Goal: Task Accomplishment & Management: Manage account settings

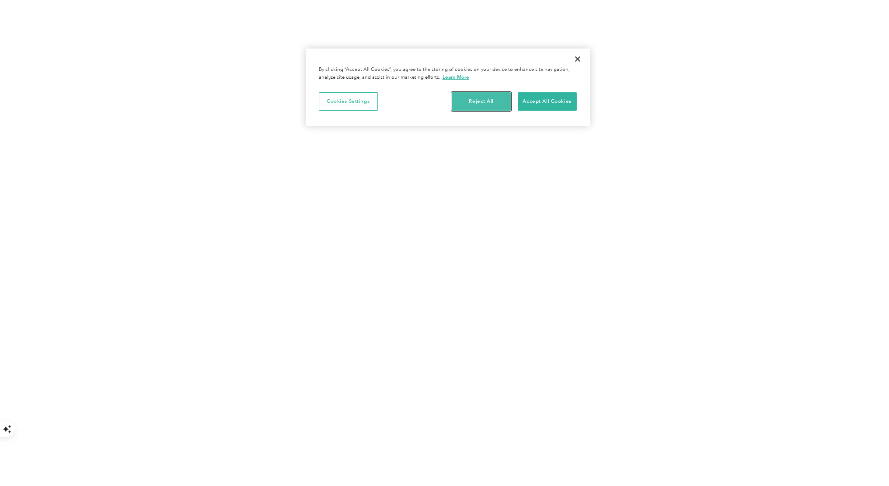
click at [479, 103] on button "Reject All" at bounding box center [481, 101] width 59 height 18
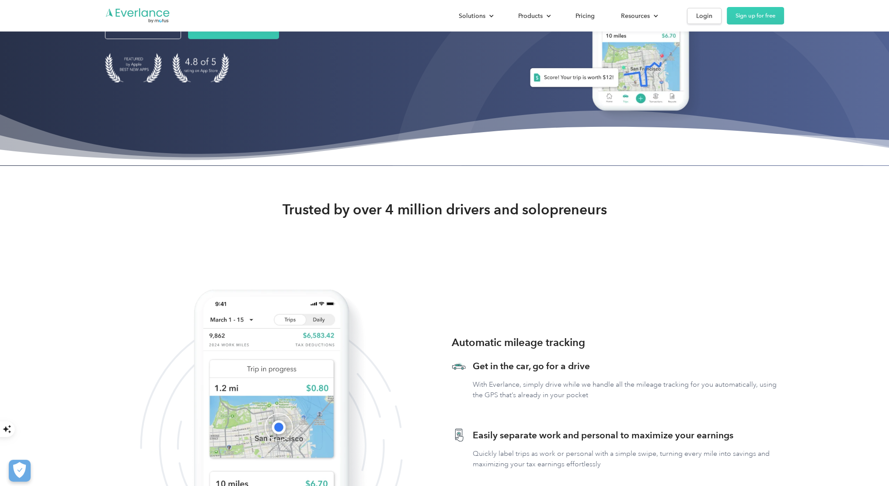
scroll to position [87, 0]
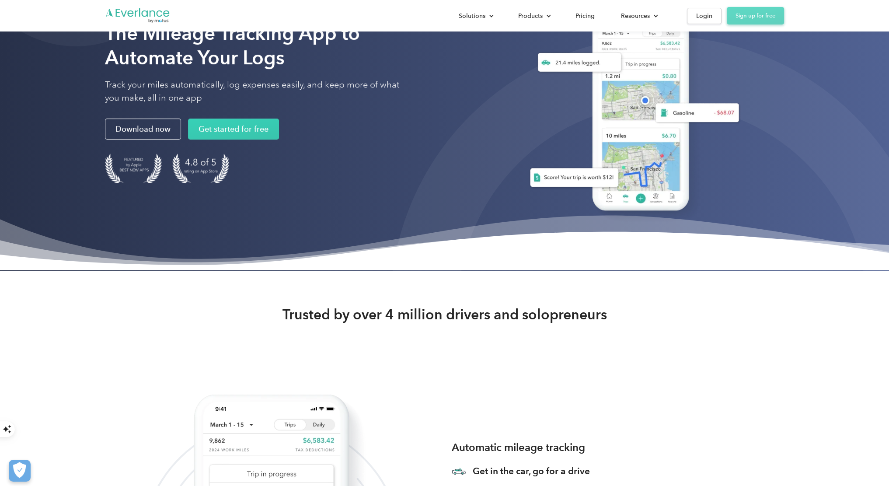
click at [752, 17] on link "Sign up for free" at bounding box center [755, 15] width 57 height 17
click at [746, 17] on link "Sign up for free" at bounding box center [755, 15] width 57 height 17
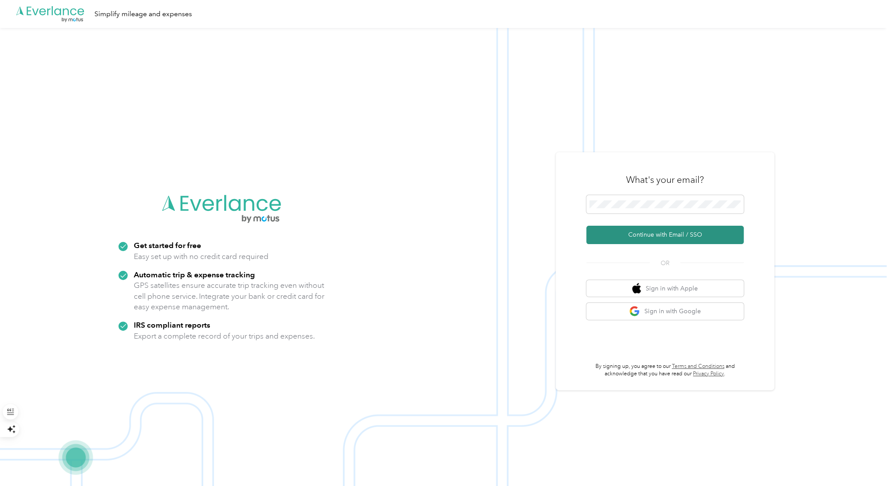
click at [640, 234] on button "Continue with Email / SSO" at bounding box center [664, 235] width 157 height 18
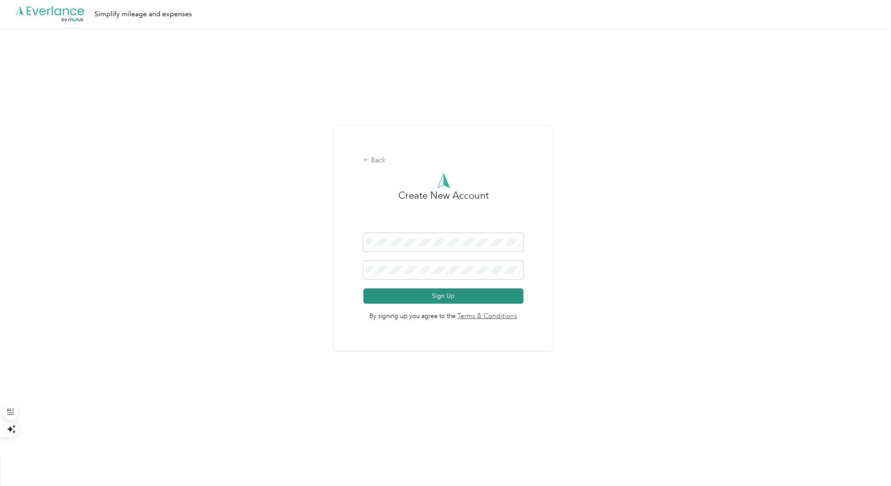
click at [436, 296] on button "Sign Up" at bounding box center [443, 295] width 160 height 15
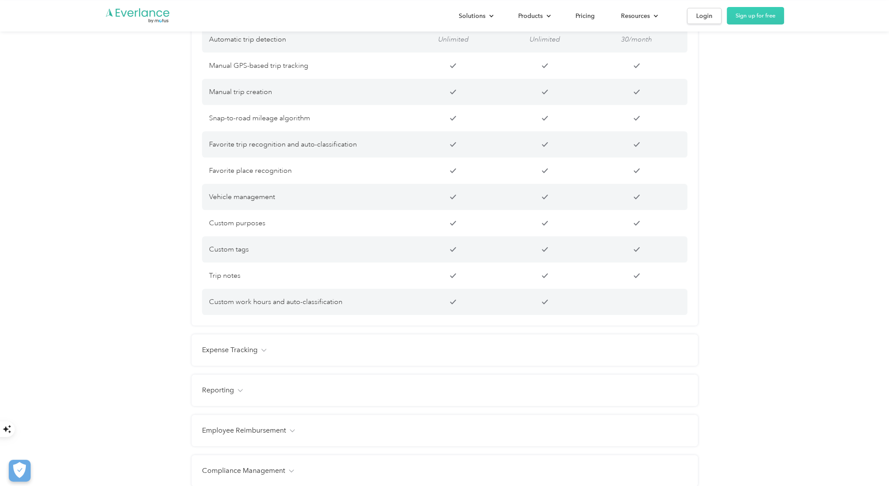
scroll to position [743, 0]
click at [261, 350] on img at bounding box center [263, 348] width 5 height 3
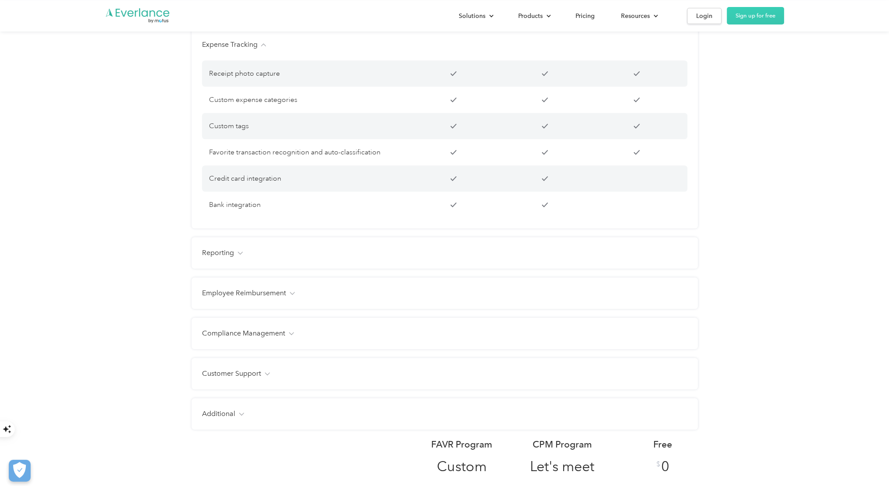
scroll to position [1049, 0]
click at [237, 252] on img at bounding box center [239, 250] width 5 height 3
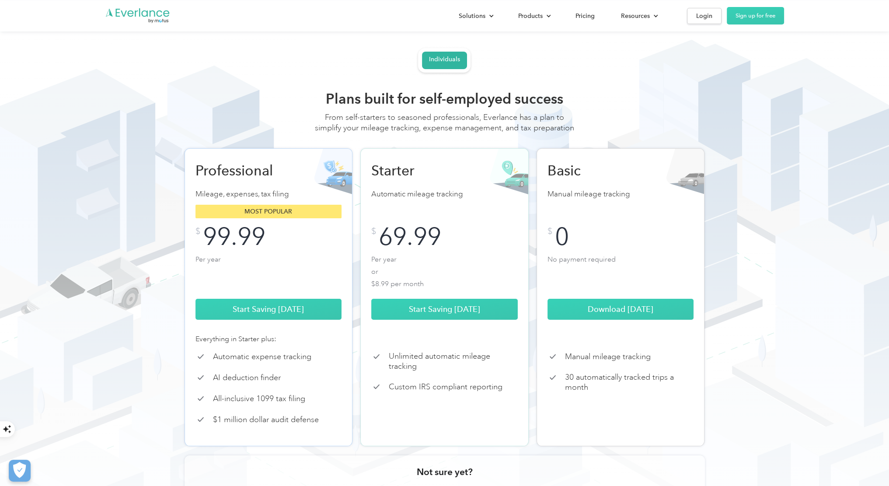
scroll to position [0, 0]
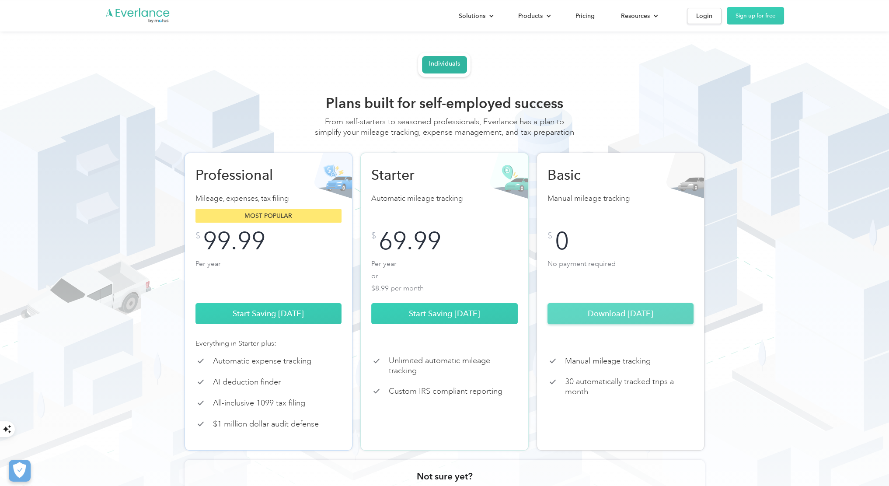
click at [619, 324] on link "Download Today" at bounding box center [620, 313] width 146 height 21
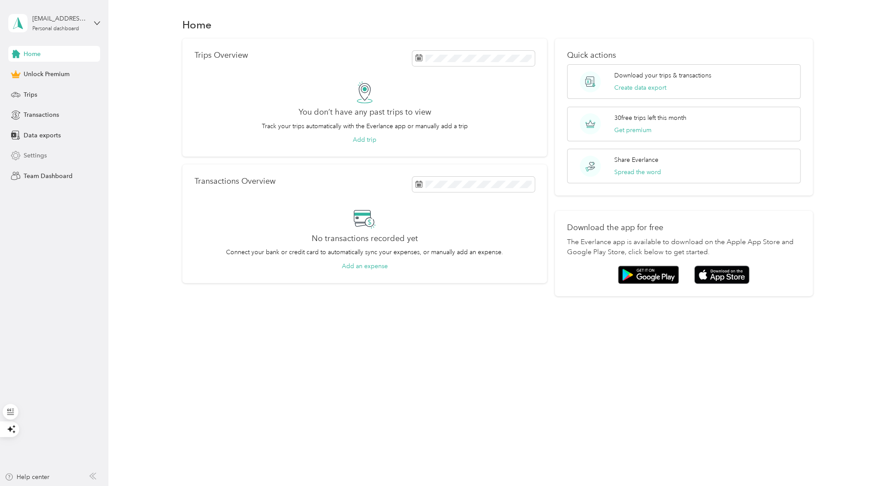
click at [29, 155] on span "Settings" at bounding box center [35, 155] width 23 height 9
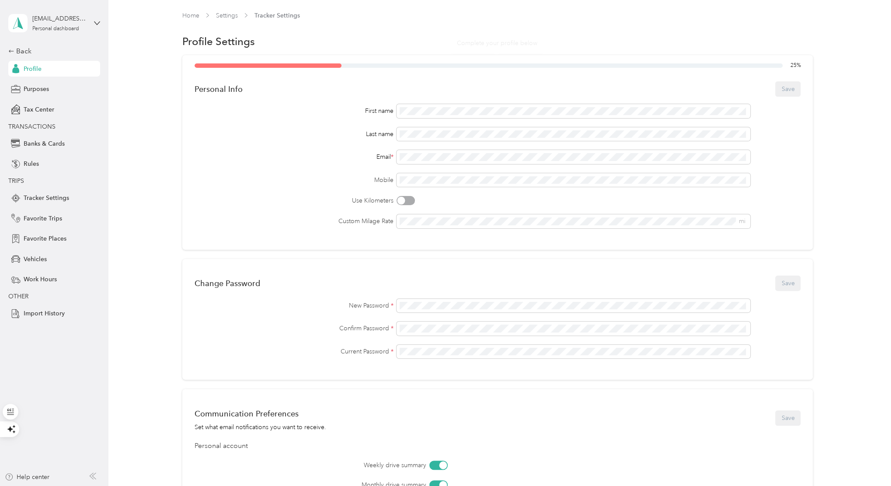
click at [340, 32] on div "Profile Settings" at bounding box center [497, 41] width 630 height 18
click at [470, 222] on div "25 % Personal Info Save First name Last name Email * Mobile Use Kilometers Cust…" at bounding box center [497, 152] width 630 height 195
copy div "Personal Info Save First name Last name Email * Mobile Use Kilometers Custom Mi…"
drag, startPoint x: 195, startPoint y: 88, endPoint x: 395, endPoint y: 181, distance: 220.3
click at [395, 181] on div "Mobile" at bounding box center [498, 180] width 606 height 14
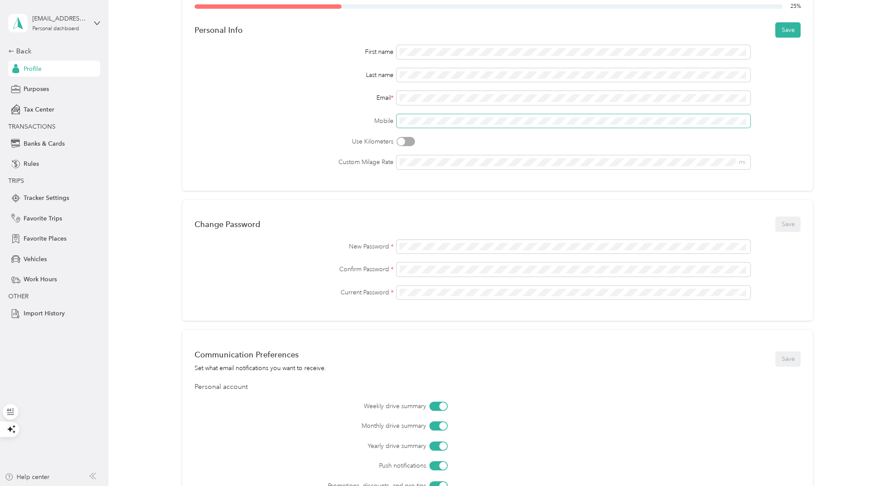
scroll to position [87, 0]
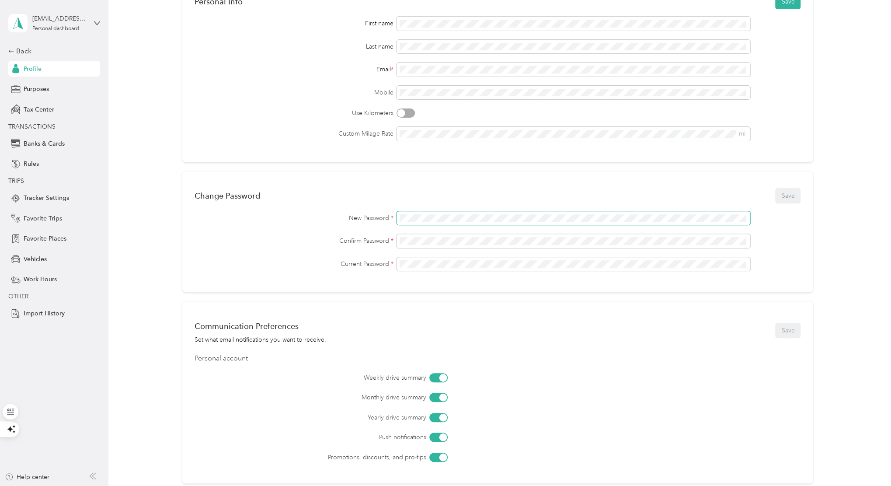
click at [373, 217] on div "New Password *" at bounding box center [498, 218] width 606 height 14
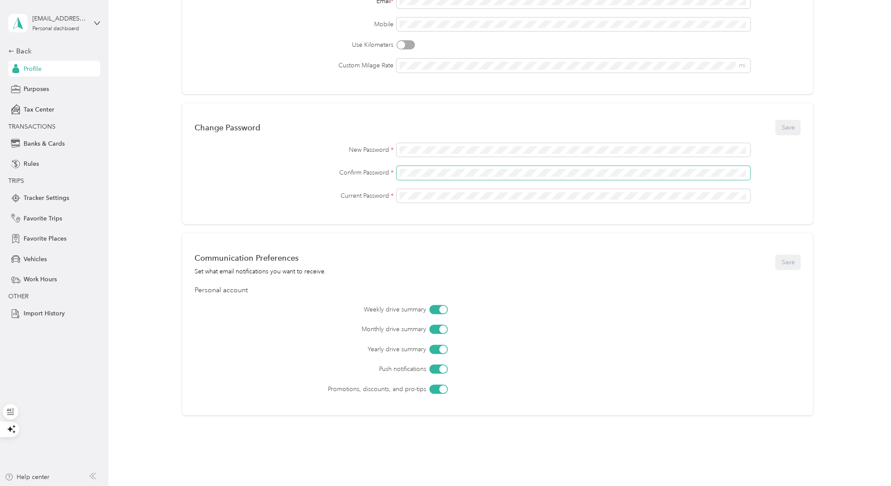
scroll to position [0, 0]
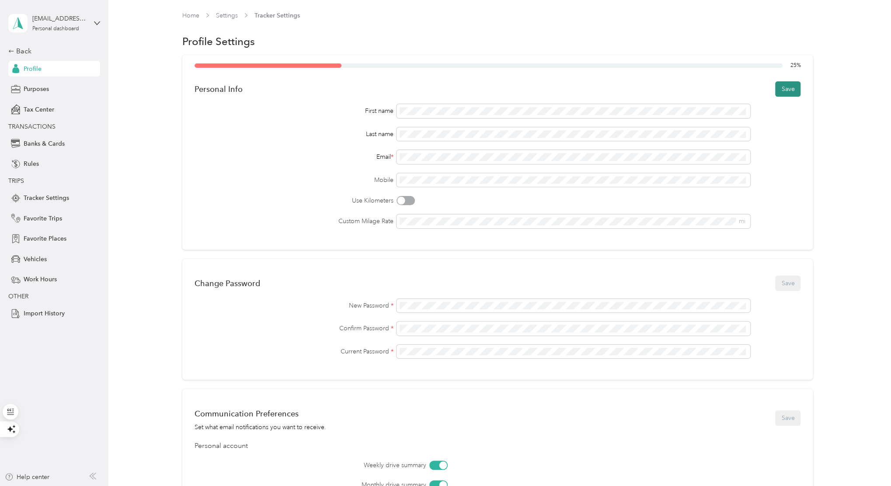
click at [785, 90] on button "Save" at bounding box center [787, 88] width 25 height 15
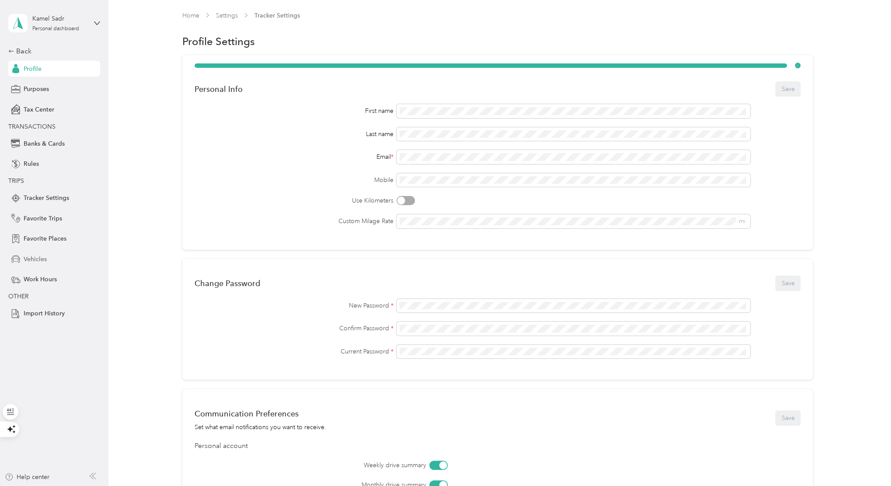
click at [35, 259] on span "Vehicles" at bounding box center [35, 258] width 23 height 9
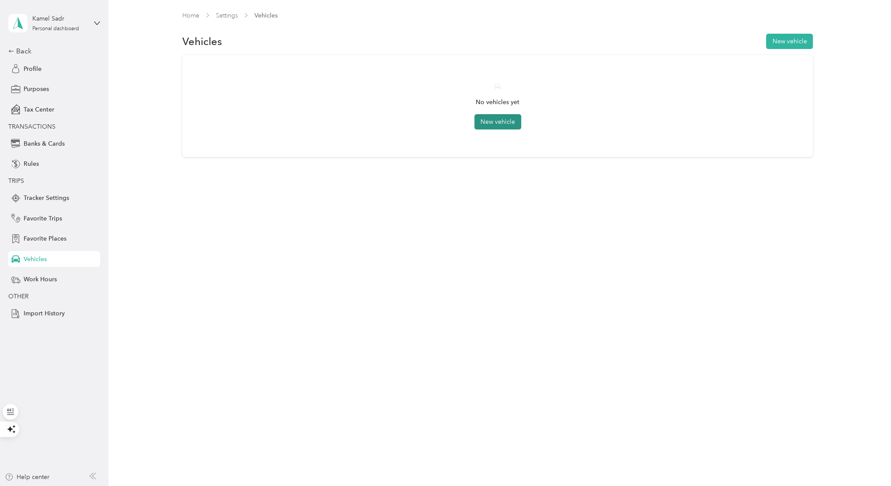
click at [499, 122] on button "New vehicle" at bounding box center [497, 121] width 47 height 15
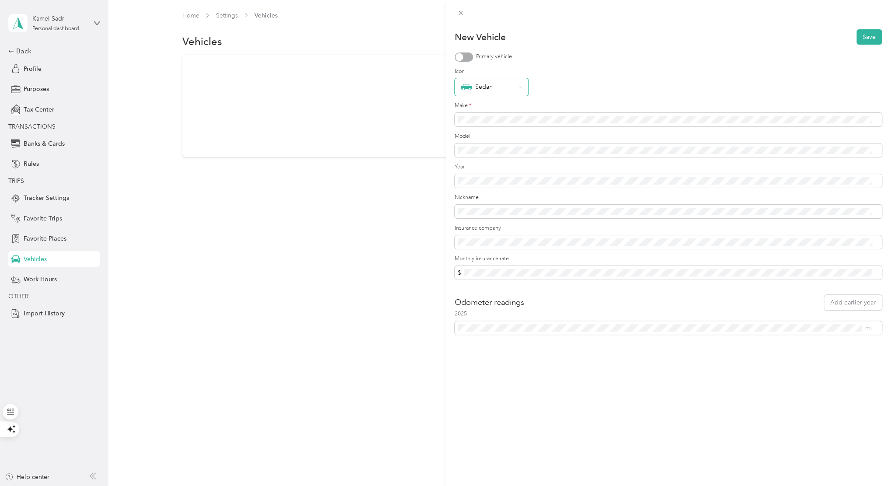
click at [522, 86] on icon at bounding box center [520, 86] width 3 height 3
click at [489, 209] on div "Sedan" at bounding box center [487, 207] width 52 height 11
click at [467, 58] on div at bounding box center [464, 56] width 18 height 9
click at [859, 38] on button "Save" at bounding box center [868, 36] width 25 height 15
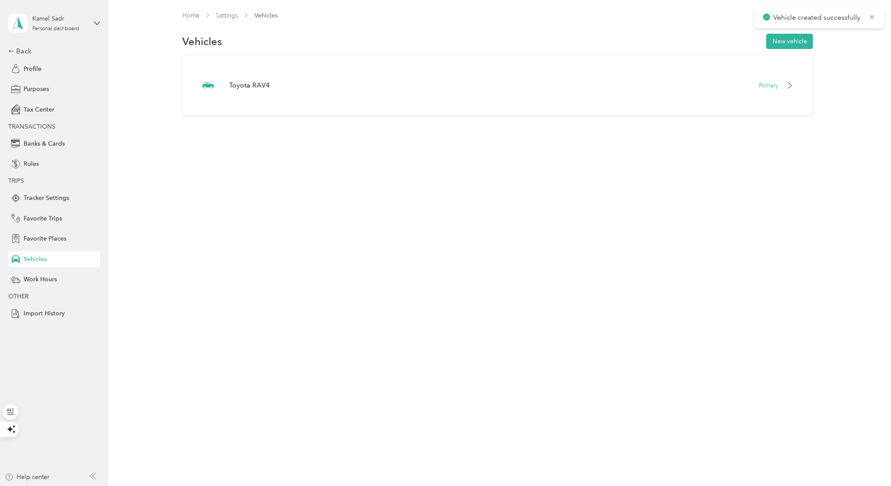
drag, startPoint x: 520, startPoint y: 155, endPoint x: 510, endPoint y: 163, distance: 12.9
click at [519, 155] on div "Home Settings Vehicles Vehicles New vehicle Toyota RAV4 Primary" at bounding box center [497, 81] width 778 height 163
click at [29, 88] on span "Purposes" at bounding box center [36, 88] width 25 height 9
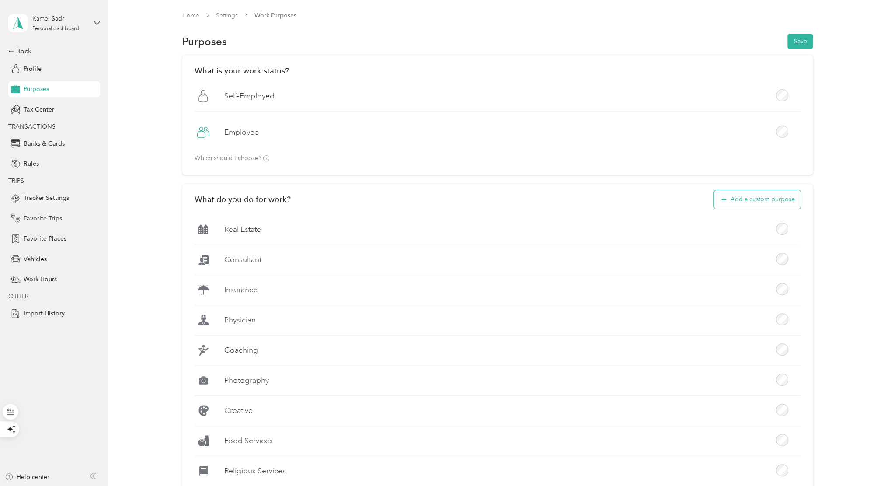
click at [723, 203] on icon "button" at bounding box center [724, 200] width 10 height 10
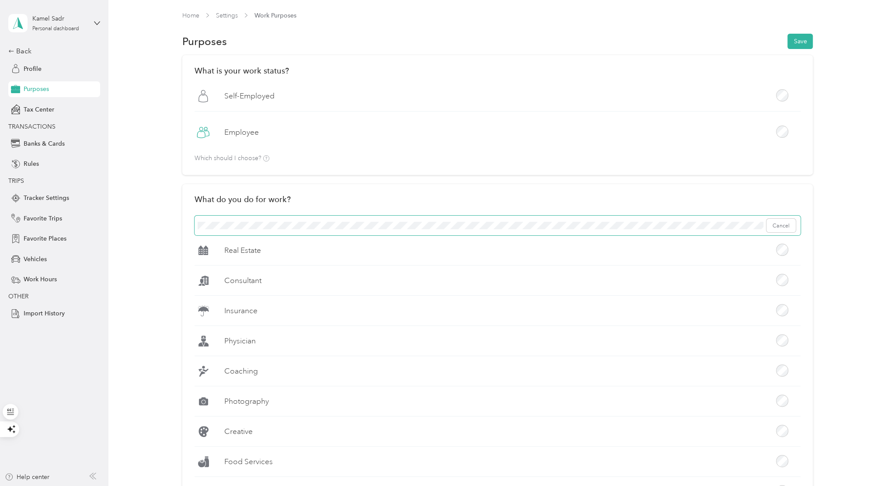
click at [438, 230] on span "Cancel" at bounding box center [498, 226] width 606 height 20
click at [782, 224] on button "Add" at bounding box center [784, 226] width 23 height 14
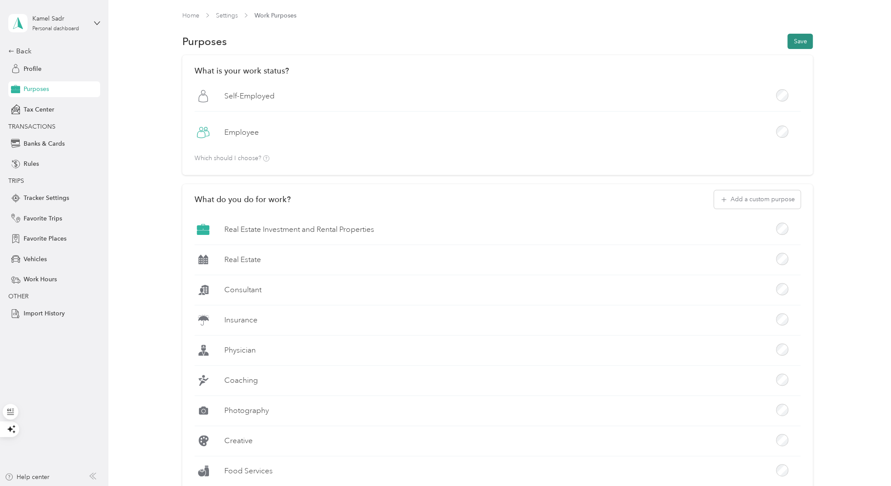
click at [797, 41] on button "Save" at bounding box center [799, 41] width 25 height 15
click at [43, 216] on span "Favorite Trips" at bounding box center [43, 218] width 38 height 9
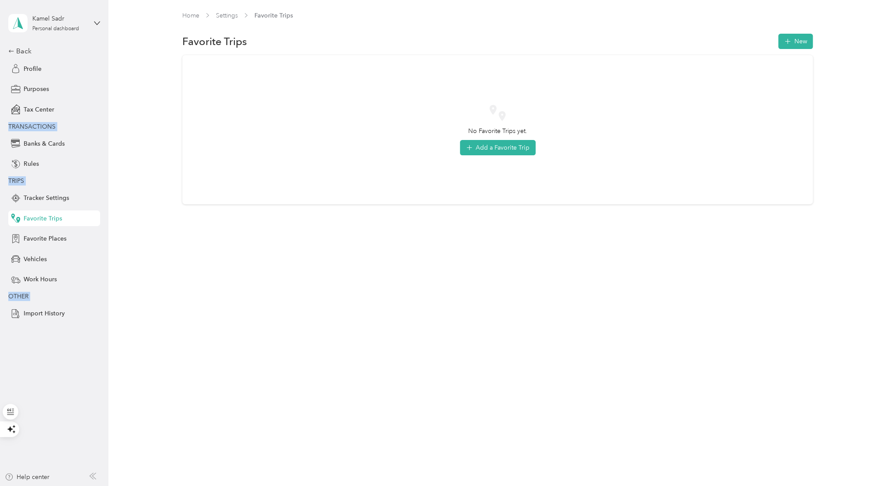
drag, startPoint x: 5, startPoint y: 63, endPoint x: 80, endPoint y: 340, distance: 287.5
click at [84, 342] on aside "Kamel Sadr Personal dashboard Back Profile Purposes Tax Center TRANSACTIONS Ban…" at bounding box center [54, 243] width 108 height 486
click at [45, 367] on aside "Kamel Sadr Personal dashboard Back Profile Purposes Tax Center TRANSACTIONS Ban…" at bounding box center [54, 243] width 108 height 486
drag, startPoint x: 72, startPoint y: 157, endPoint x: 83, endPoint y: 157, distance: 10.9
click at [72, 157] on div "Rules" at bounding box center [54, 164] width 92 height 16
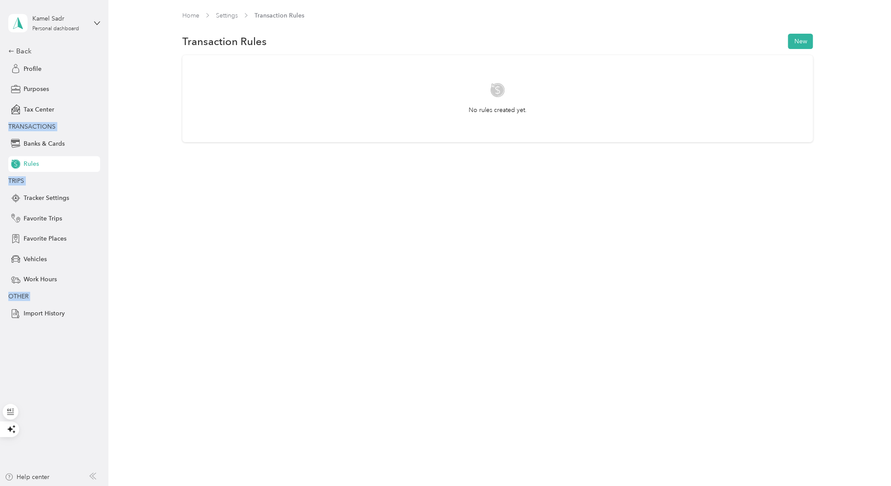
click at [10, 185] on span "TRIPS" at bounding box center [51, 180] width 87 height 9
click at [15, 182] on span "TRIPS" at bounding box center [16, 180] width 16 height 7
click at [170, 216] on div "Home Settings Transaction Rules Transaction Rules New No rules created yet." at bounding box center [497, 243] width 778 height 486
click at [17, 181] on span "TRIPS" at bounding box center [16, 180] width 16 height 7
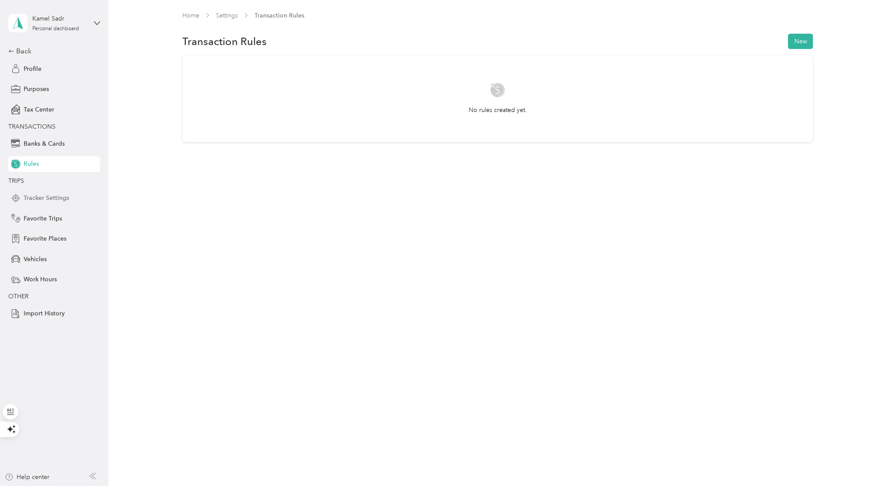
click at [44, 197] on span "Tracker Settings" at bounding box center [46, 197] width 45 height 9
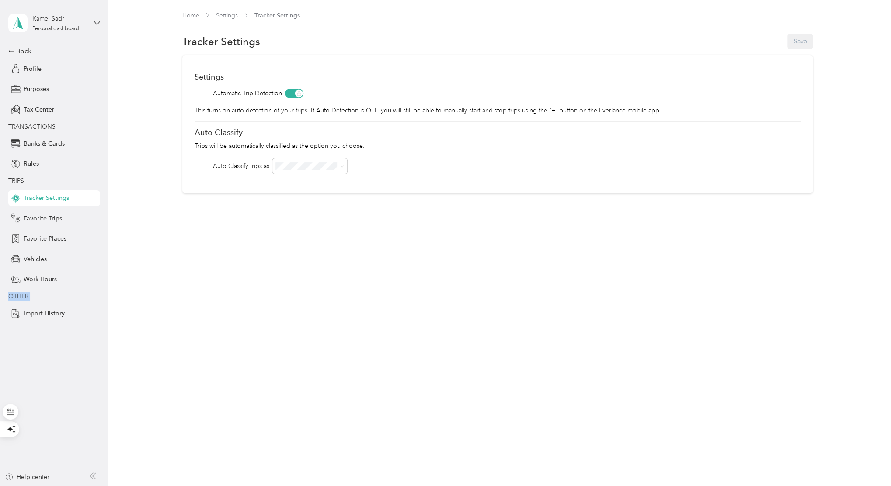
drag, startPoint x: 35, startPoint y: 186, endPoint x: 66, endPoint y: 304, distance: 121.9
click at [66, 304] on div "Back Profile Purposes Tax Center TRANSACTIONS Banks & Cards Rules TRIPS Tracker…" at bounding box center [54, 183] width 92 height 275
click at [16, 179] on span "TRIPS" at bounding box center [16, 180] width 16 height 7
click at [23, 88] on div "Purposes" at bounding box center [54, 89] width 92 height 16
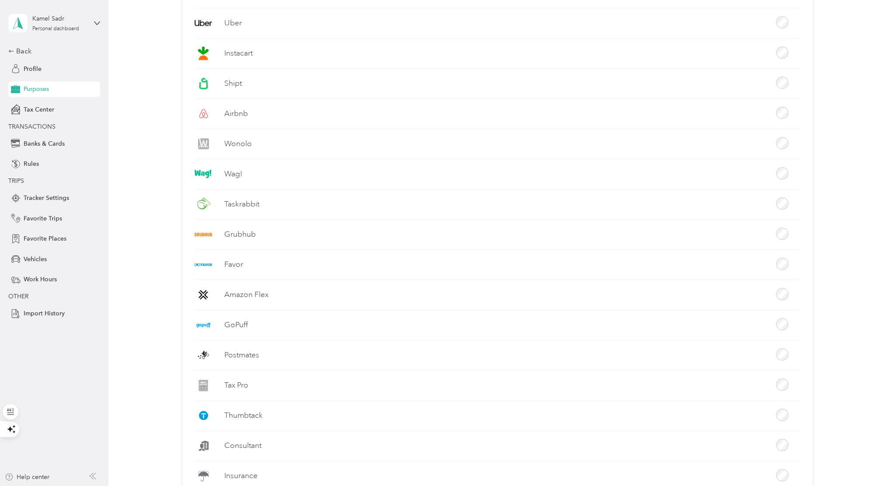
scroll to position [262, 0]
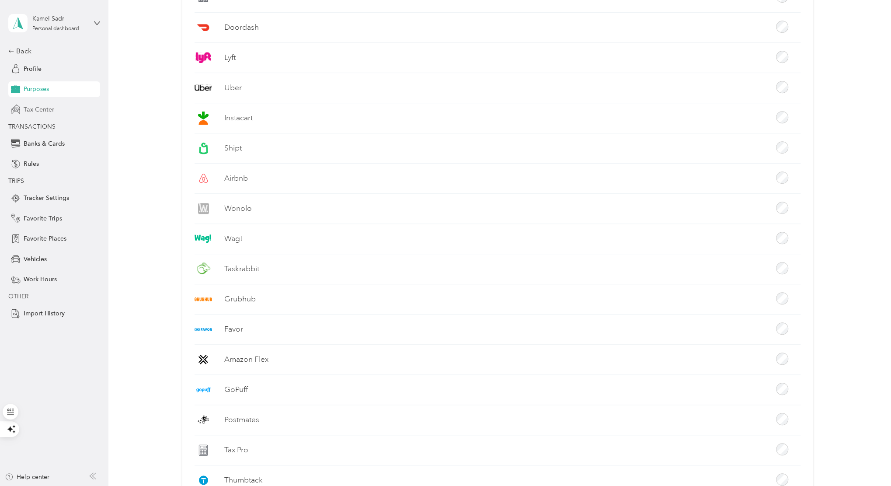
click at [37, 110] on span "Tax Center" at bounding box center [39, 109] width 31 height 9
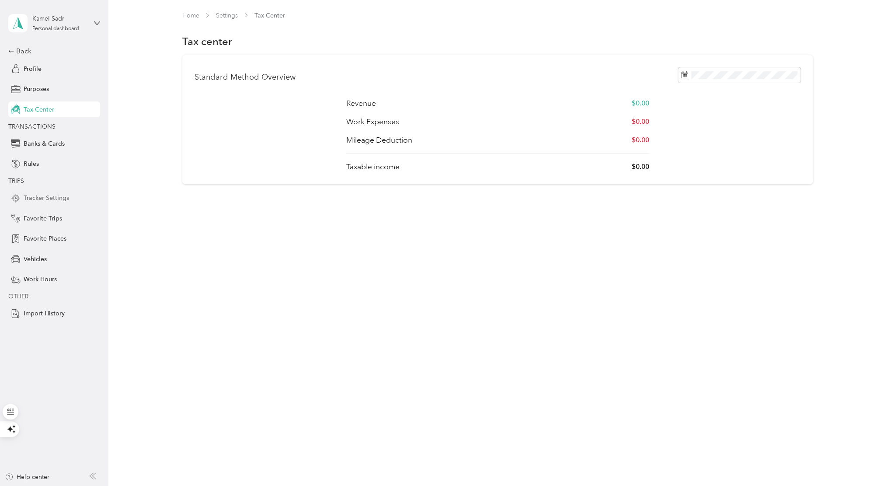
click at [38, 195] on span "Tracker Settings" at bounding box center [46, 197] width 45 height 9
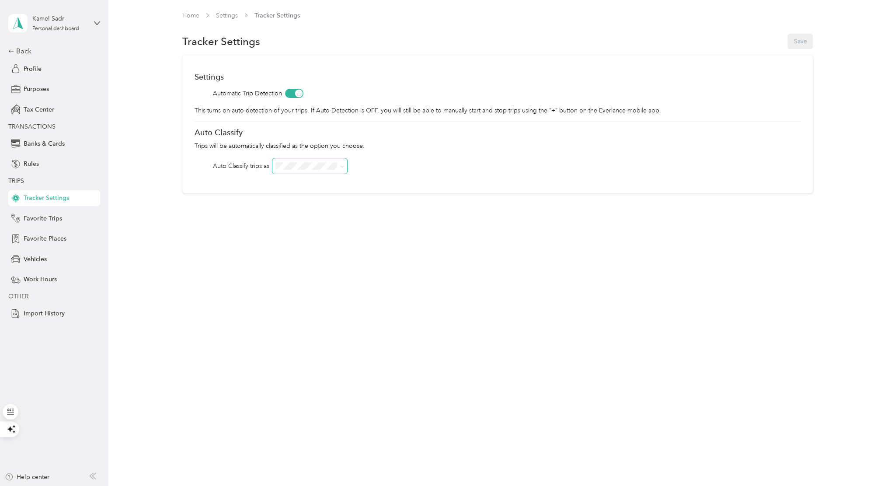
click at [341, 165] on icon at bounding box center [342, 166] width 4 height 4
click at [299, 223] on span "Real Estate Investment and Rental Properties" at bounding box center [309, 217] width 61 height 17
click at [340, 166] on span at bounding box center [340, 165] width 7 height 9
click at [372, 211] on div "Home Settings Tracker Settings Tracker Settings Save Settings Automatic Trip De…" at bounding box center [497, 120] width 778 height 241
click at [340, 166] on icon at bounding box center [342, 166] width 4 height 4
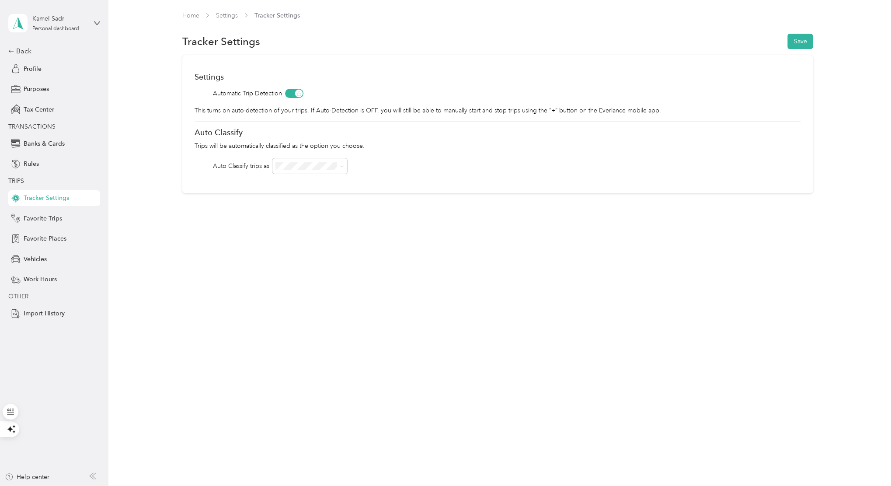
click at [388, 187] on div "Settings Automatic Trip Detection This turns on auto-detection of your trips. I…" at bounding box center [497, 124] width 630 height 138
click at [292, 287] on div "OFF" at bounding box center [310, 288] width 63 height 9
click at [33, 219] on span "Favorite Trips" at bounding box center [43, 218] width 38 height 9
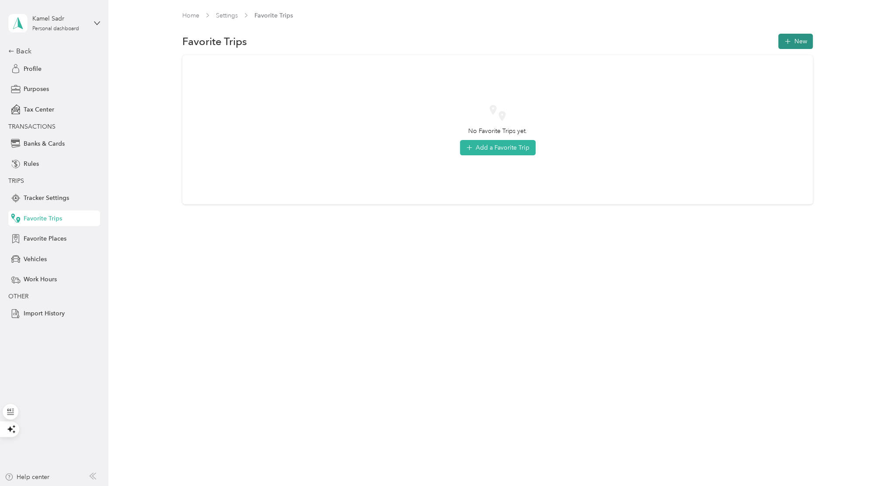
click at [789, 43] on icon "button" at bounding box center [787, 41] width 9 height 9
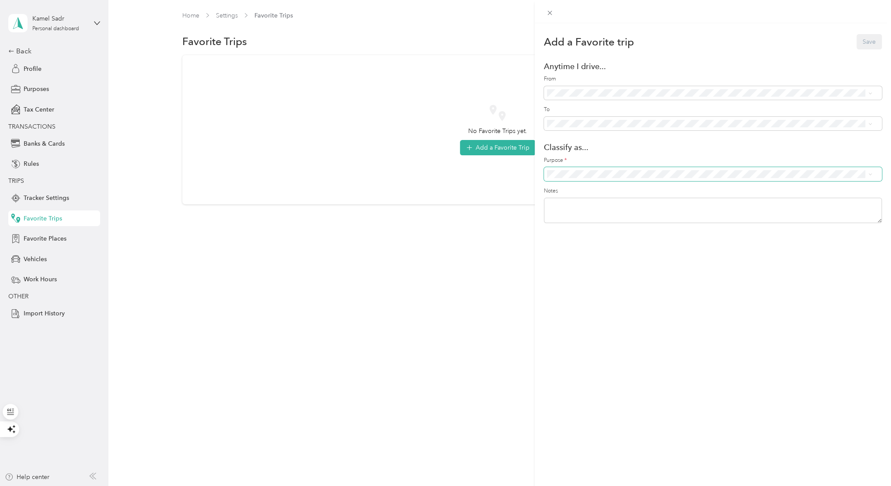
click at [869, 174] on icon at bounding box center [870, 174] width 4 height 4
click at [688, 399] on div "Add a Favorite trip Save Anytime I drive... From To Classify as... Purpose * No…" at bounding box center [713, 266] width 356 height 486
click at [552, 12] on icon at bounding box center [549, 12] width 7 height 7
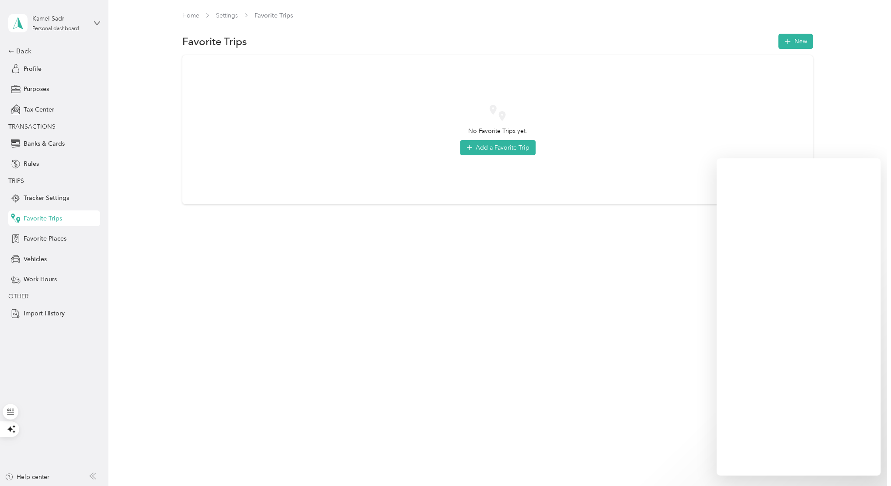
click at [20, 181] on span "TRIPS" at bounding box center [16, 180] width 16 height 7
click at [13, 180] on span "TRIPS" at bounding box center [16, 180] width 16 height 7
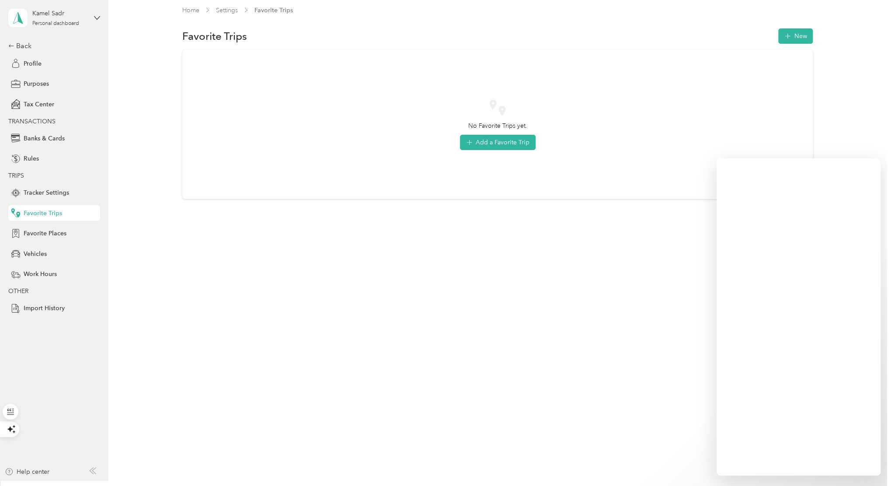
scroll to position [8, 0]
click at [13, 175] on span "TRIPS" at bounding box center [16, 172] width 16 height 7
click at [13, 174] on span "TRIPS" at bounding box center [16, 172] width 16 height 7
click at [31, 191] on span "Tracker Settings" at bounding box center [46, 189] width 45 height 9
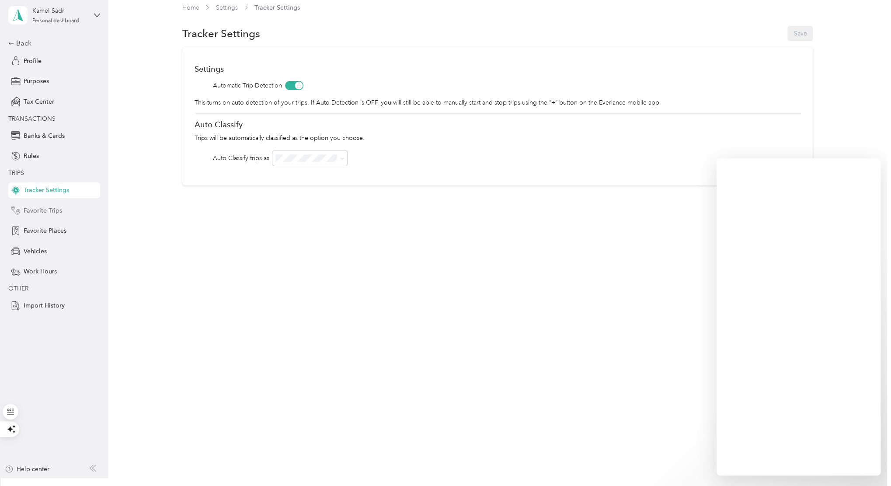
click at [42, 209] on span "Favorite Trips" at bounding box center [43, 210] width 38 height 9
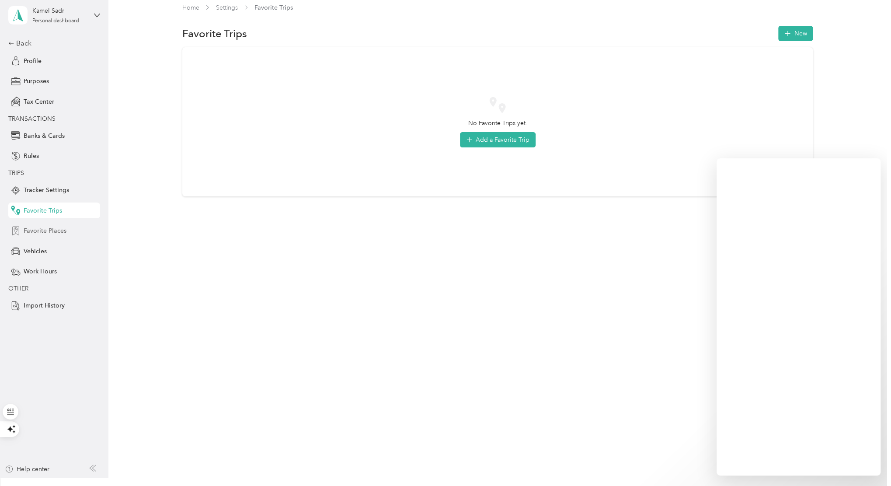
click at [39, 231] on span "Favorite Places" at bounding box center [45, 230] width 43 height 9
